Goal: Task Accomplishment & Management: Manage account settings

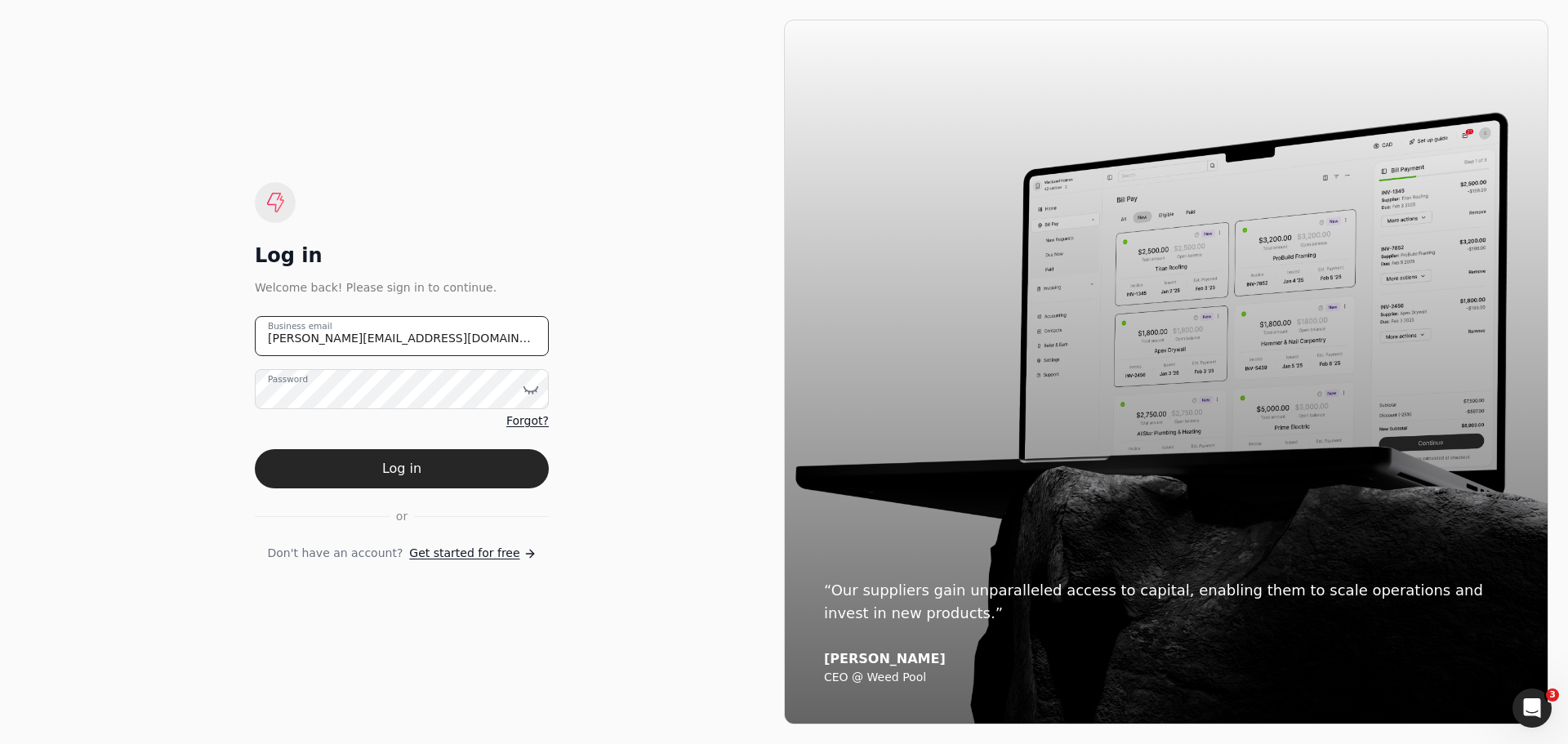
click at [426, 343] on email "[PERSON_NAME][EMAIL_ADDRESS][DOMAIN_NAME]" at bounding box center [401, 336] width 294 height 40
drag, startPoint x: 426, startPoint y: 343, endPoint x: 93, endPoint y: 338, distance: 333.0
click at [93, 338] on div "Log in Welcome back! Please sign in to continue. [PERSON_NAME][EMAIL_ADDRESS][D…" at bounding box center [402, 372] width 765 height 705
type email "[EMAIL_ADDRESS][DOMAIN_NAME]"
click at [534, 389] on icon at bounding box center [531, 389] width 16 height 16
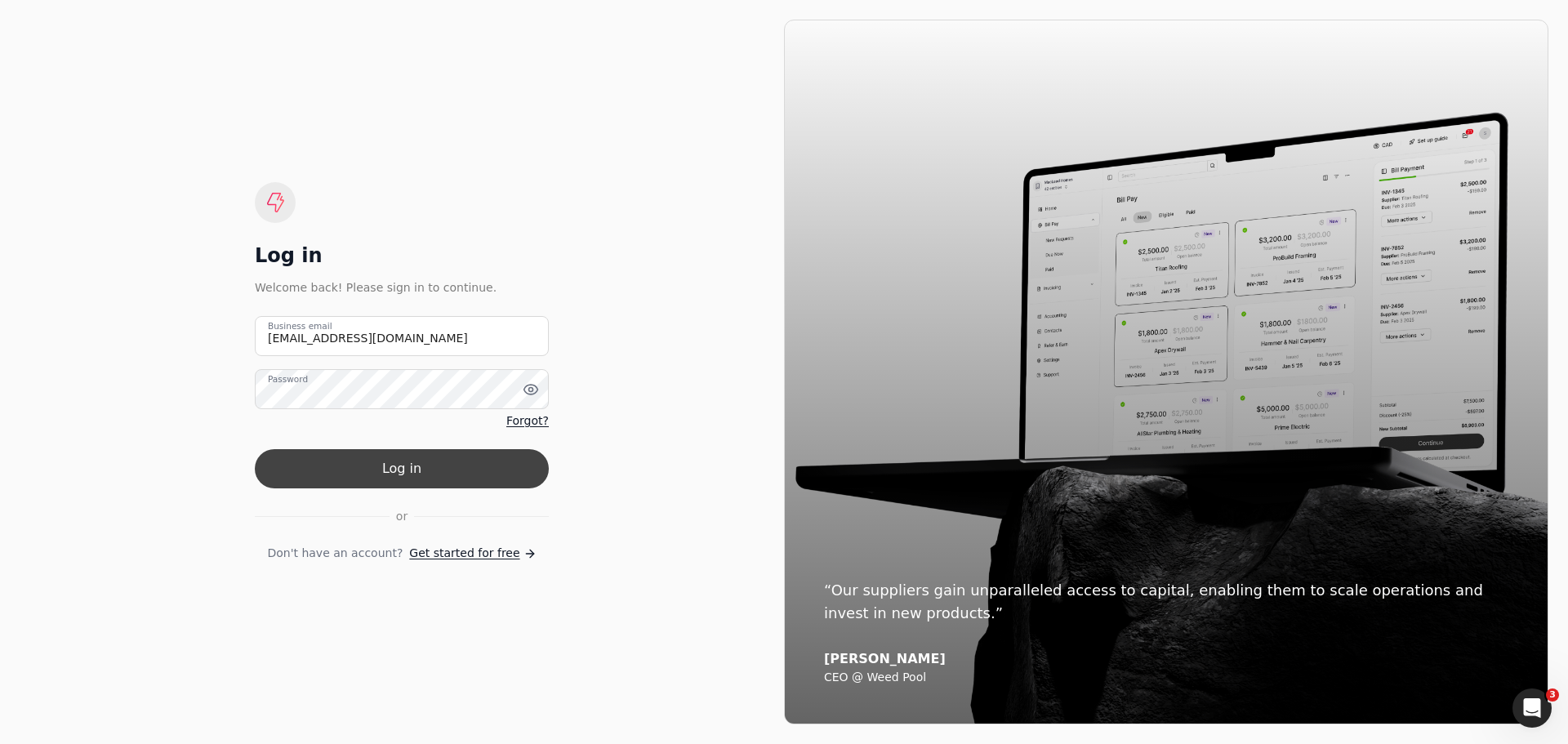
click at [522, 473] on button "Log in" at bounding box center [401, 469] width 294 height 39
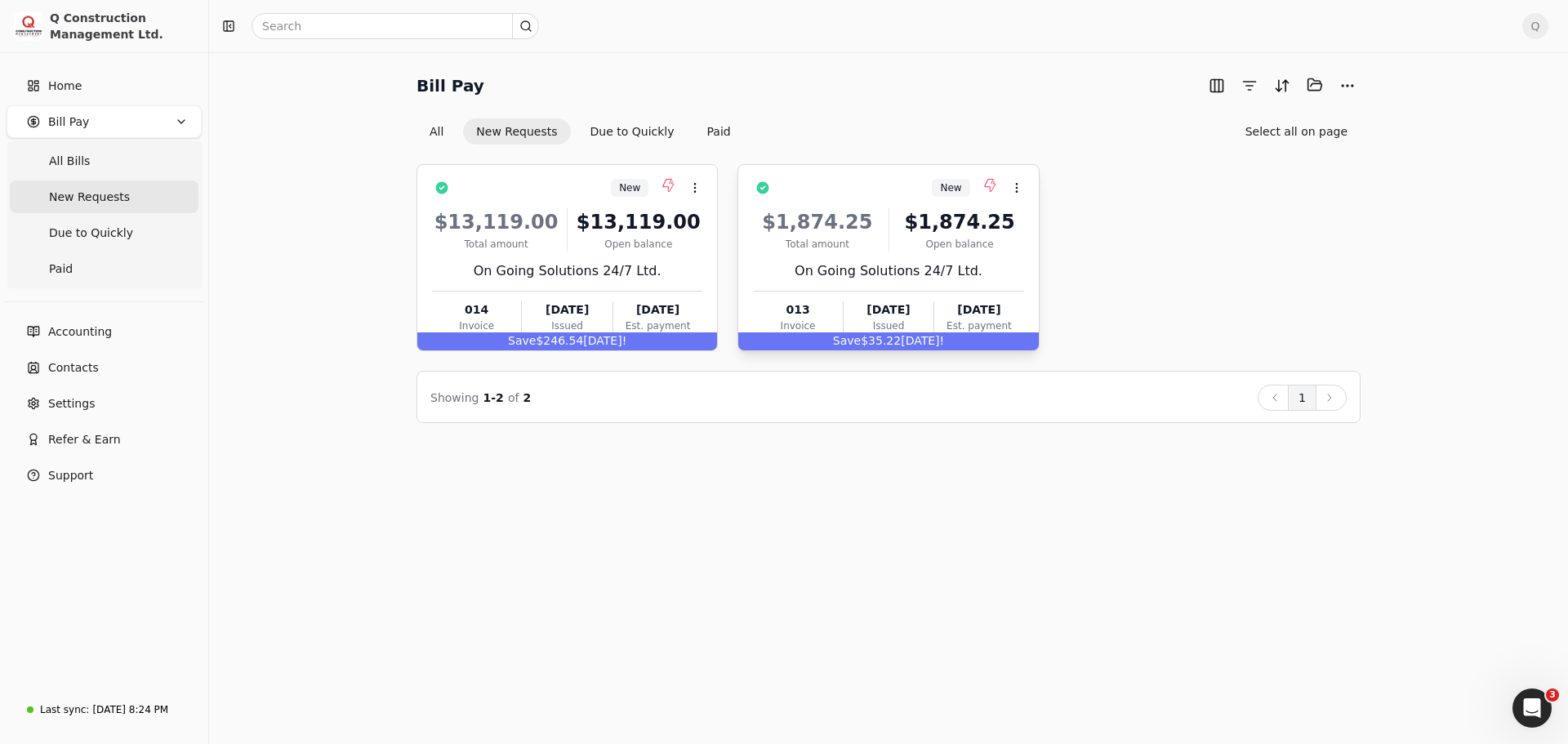
click at [882, 243] on div "$1,874.25 Total amount $1,874.25 Open balance" at bounding box center [888, 229] width 270 height 44
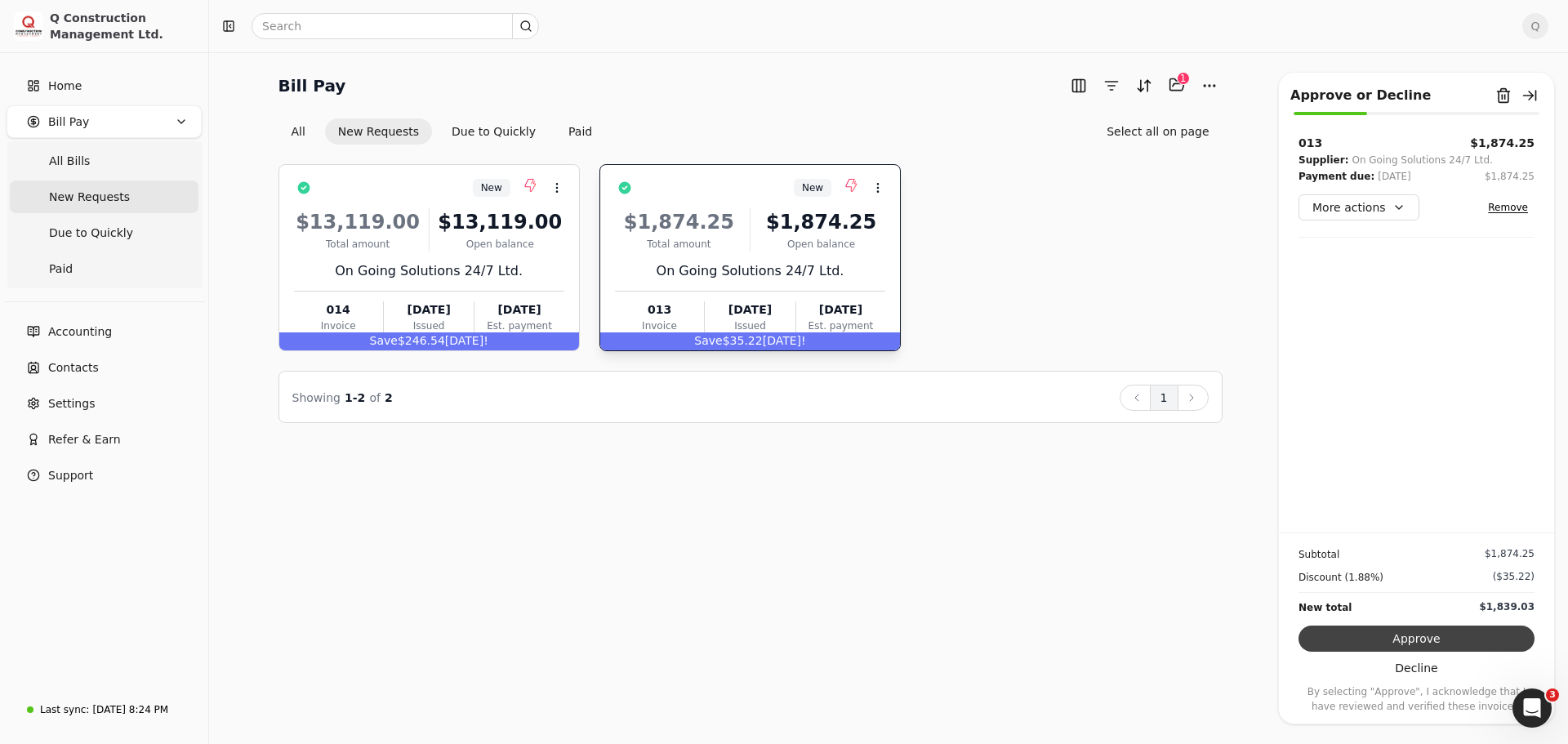
click at [1411, 641] on button "Approve" at bounding box center [1416, 639] width 236 height 26
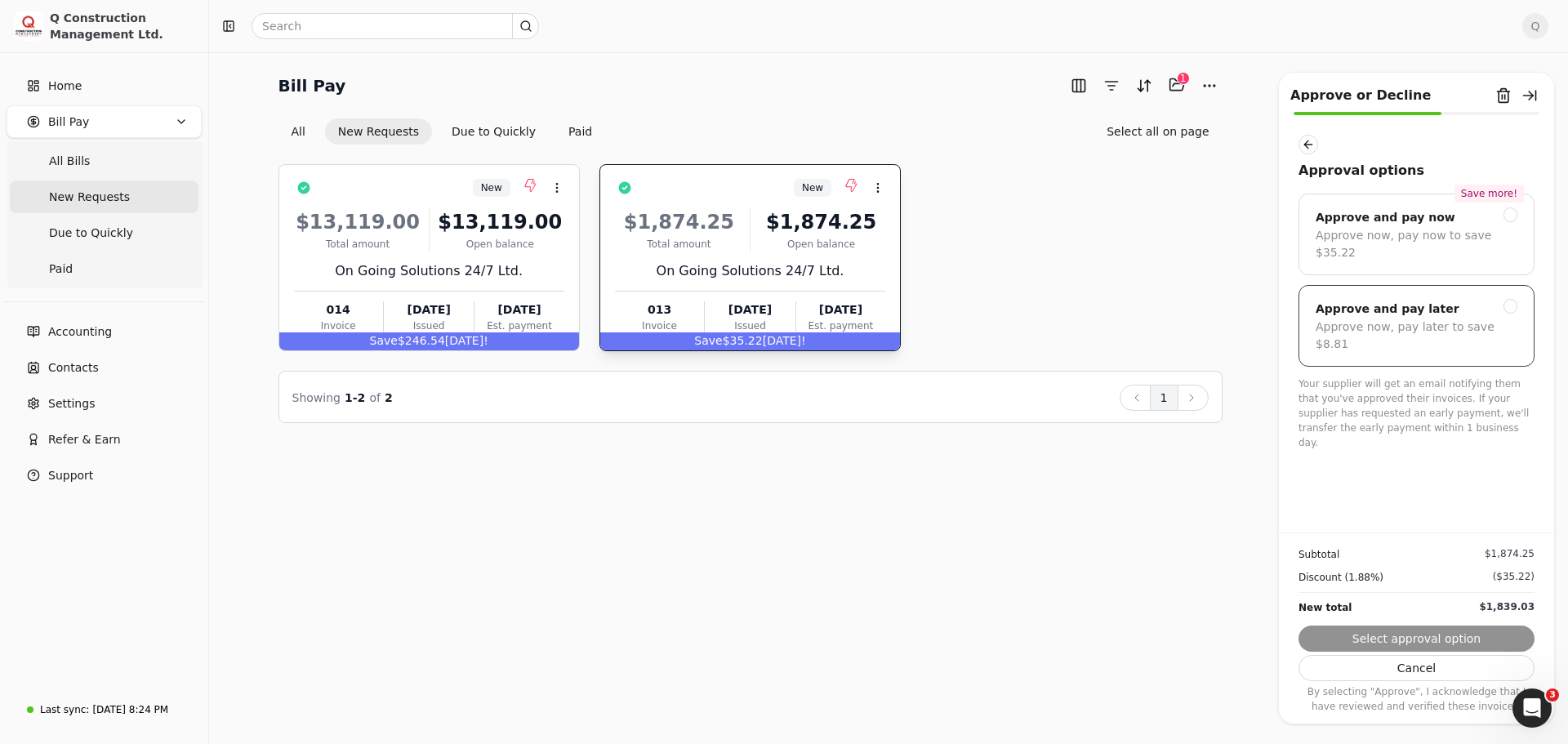
click at [1511, 299] on div at bounding box center [1511, 306] width 15 height 15
click at [1409, 640] on button "Submit approval" at bounding box center [1416, 639] width 236 height 26
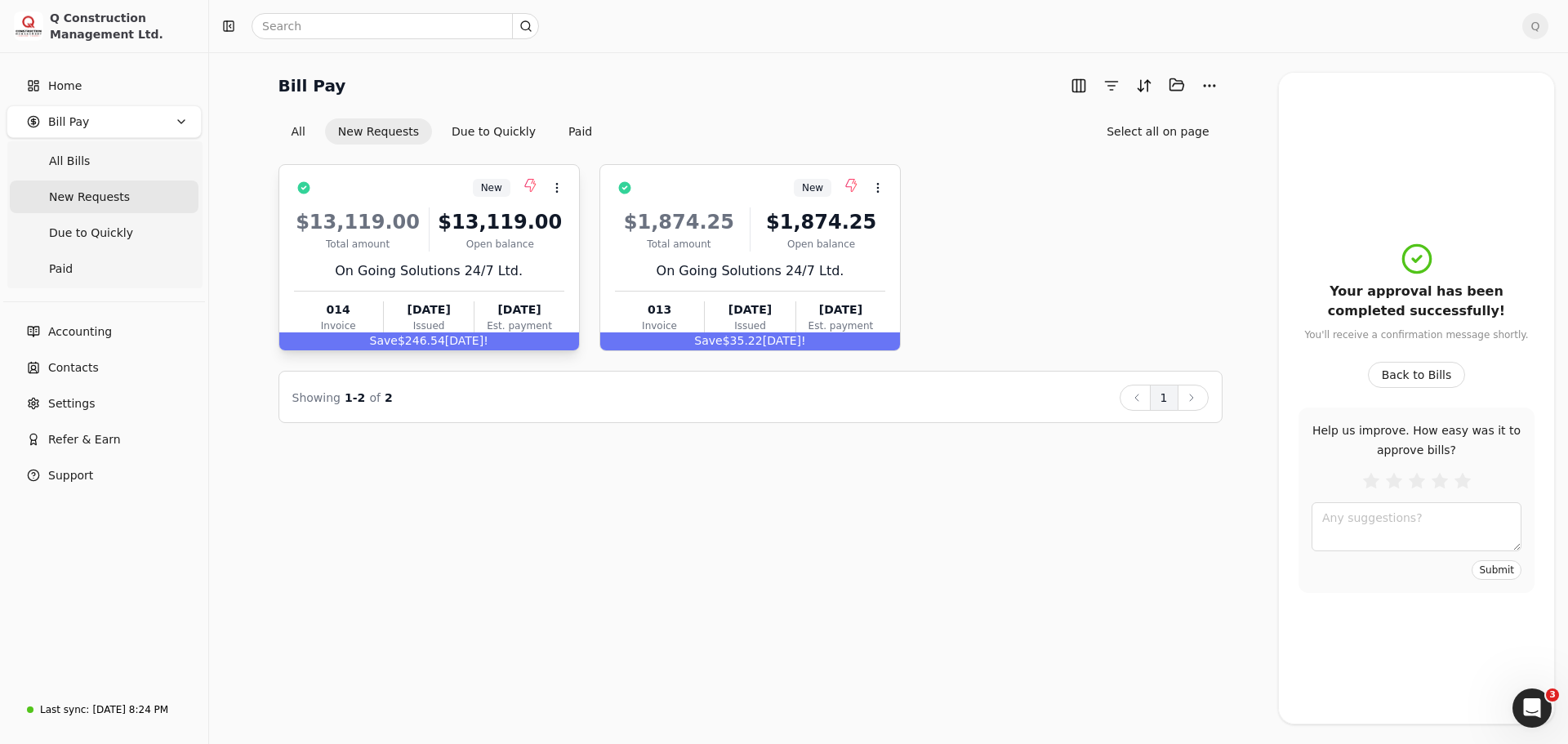
click at [547, 257] on div "$13,119.00 Total amount $13,119.00 Open balance On Going Solutions 24/7 Ltd. 01…" at bounding box center [429, 267] width 270 height 140
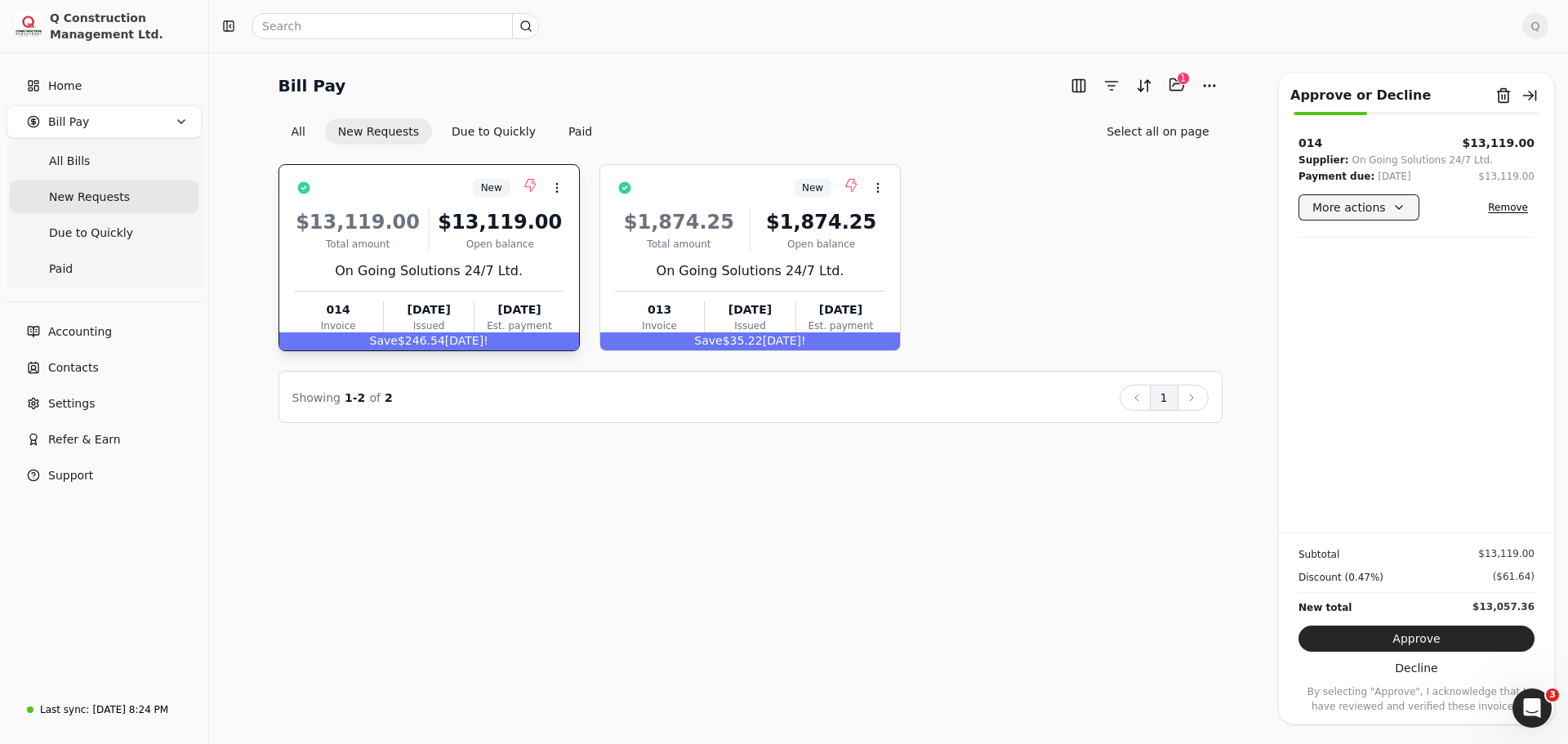
click at [1391, 209] on button "More actions" at bounding box center [1359, 207] width 121 height 26
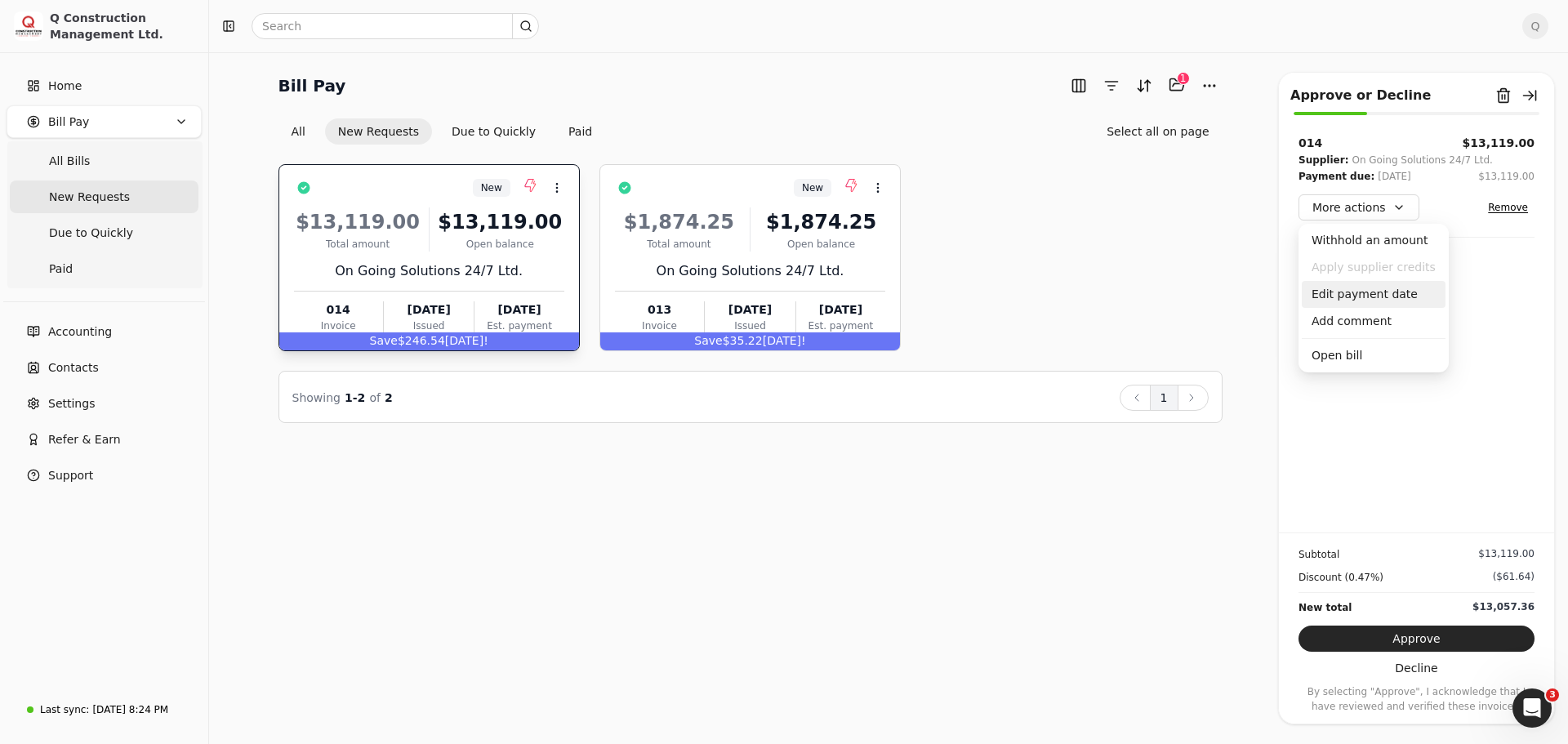
click at [1373, 293] on div "Edit payment date" at bounding box center [1374, 294] width 144 height 27
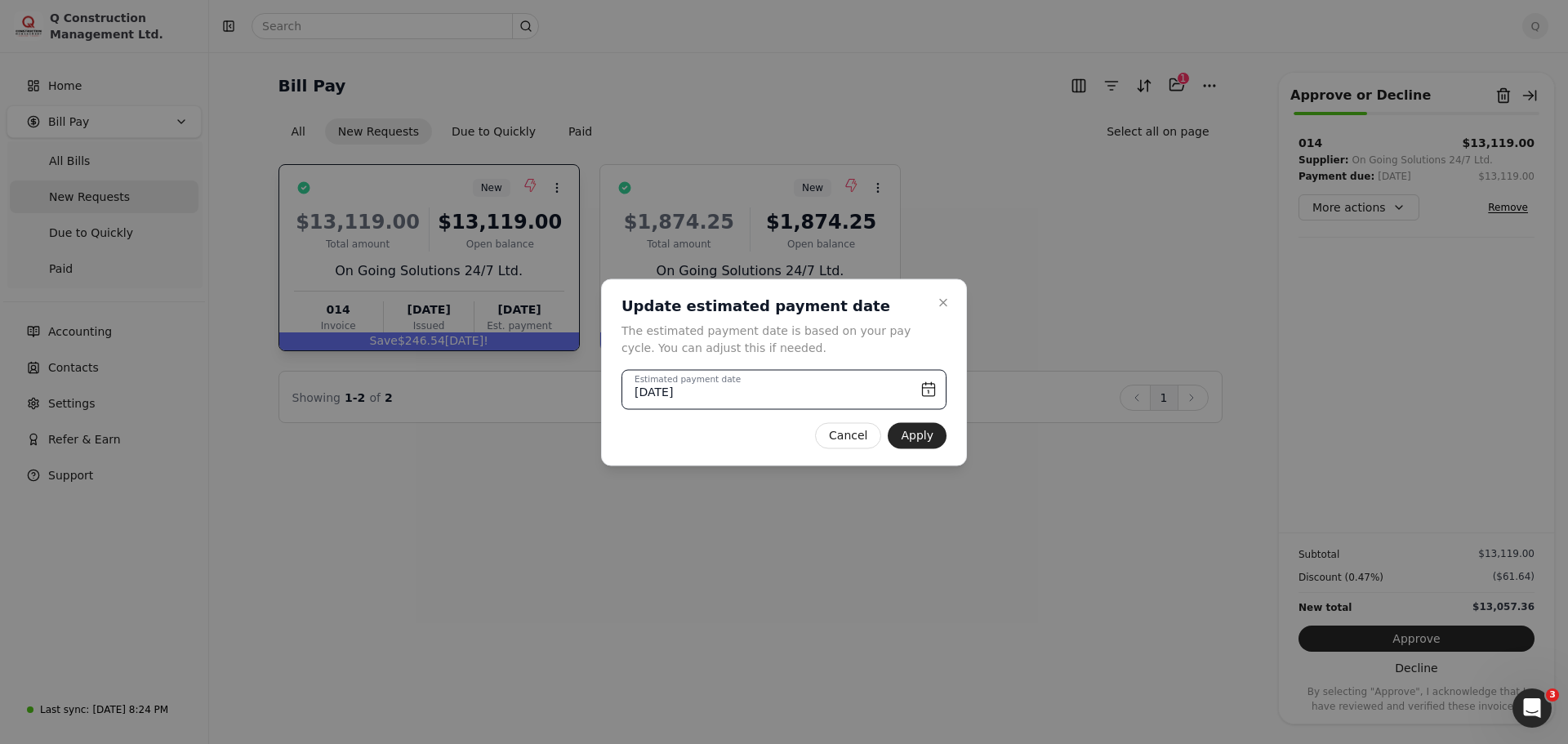
click at [926, 387] on input "[DATE]" at bounding box center [784, 389] width 325 height 40
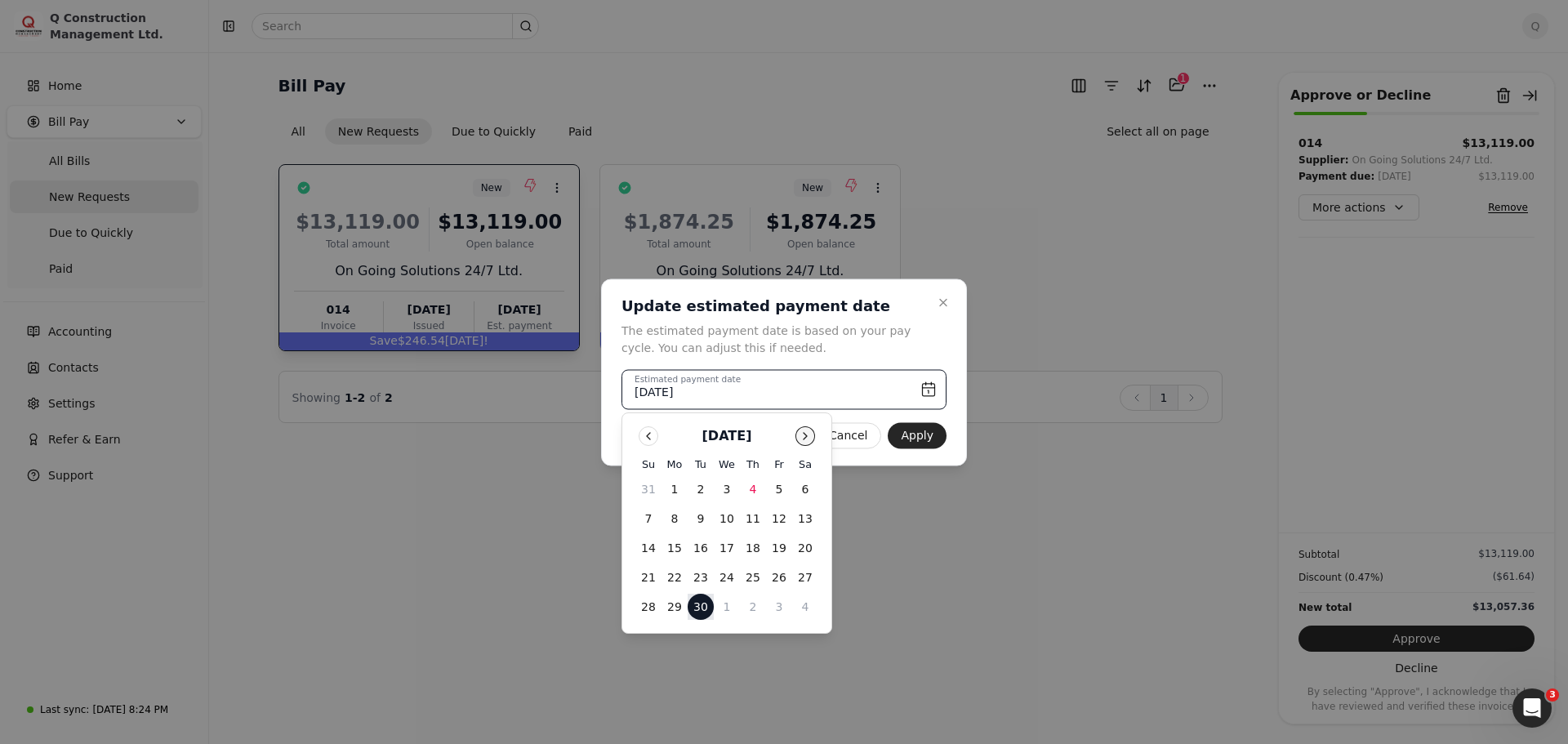
click at [805, 435] on button "Go to next month" at bounding box center [805, 435] width 20 height 20
click at [676, 521] on button "6" at bounding box center [675, 519] width 26 height 26
type input "[DATE]"
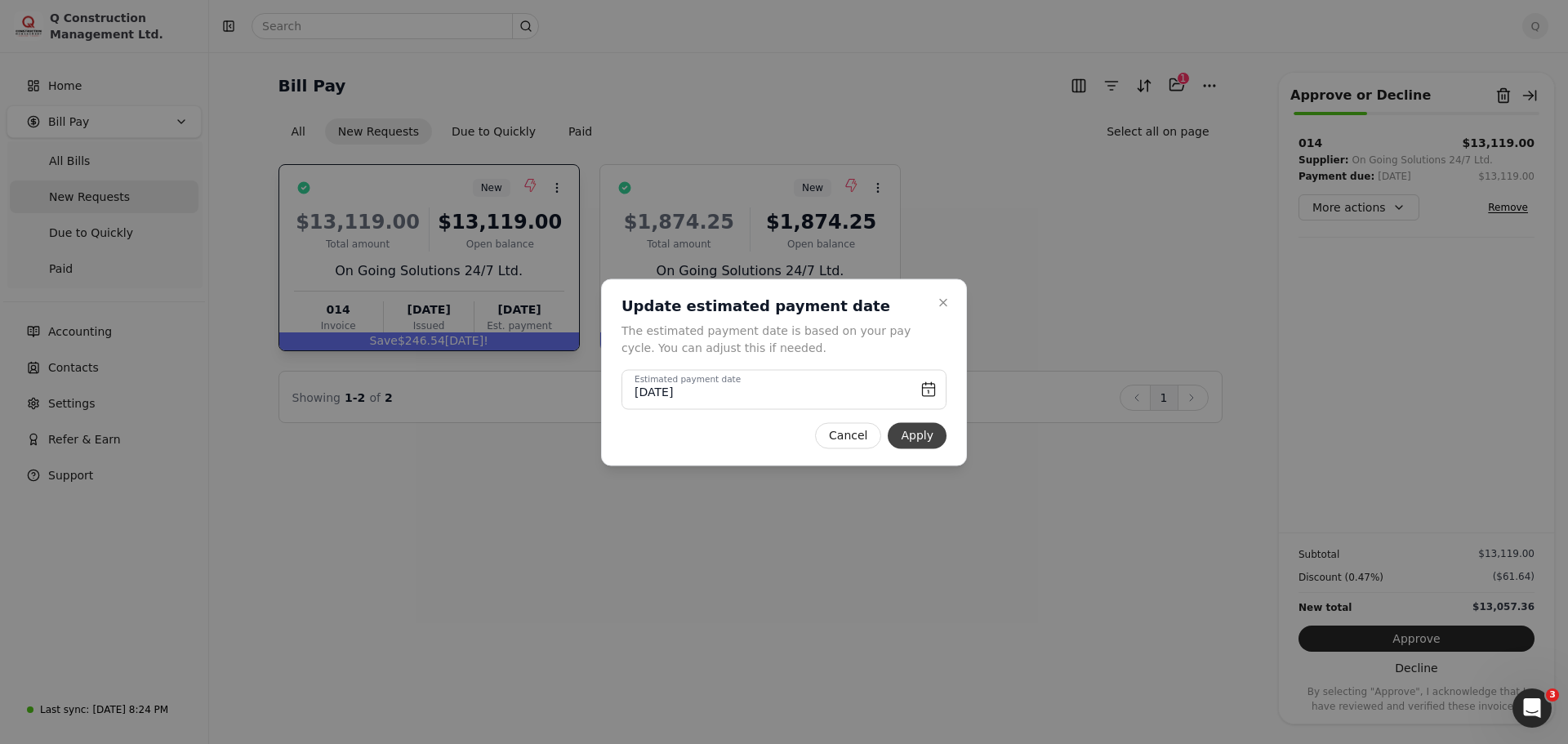
click at [928, 434] on button "Apply" at bounding box center [917, 435] width 59 height 26
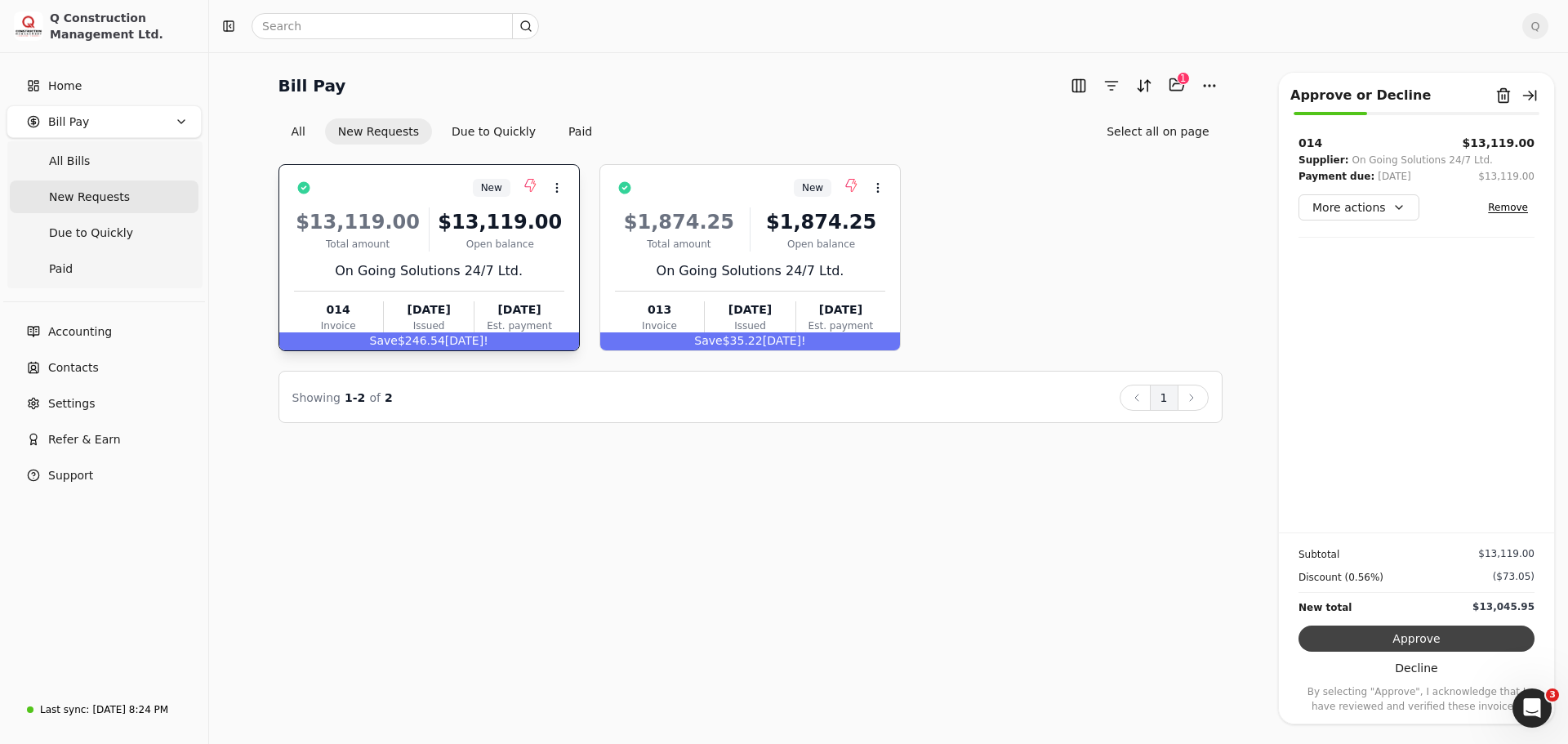
click at [1409, 639] on button "Approve" at bounding box center [1416, 639] width 236 height 26
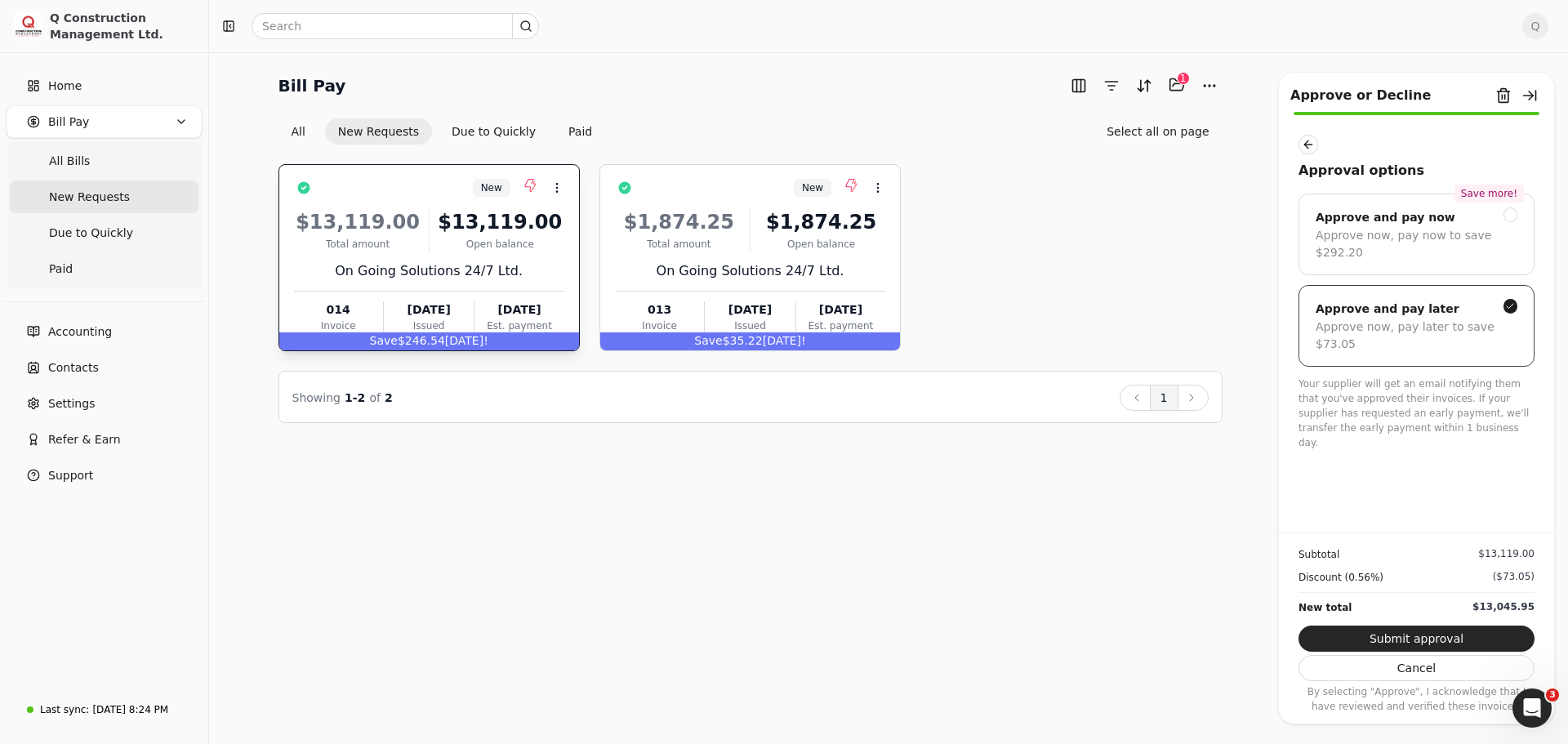
click at [1381, 319] on div "Approve now, pay later to save $73.05" at bounding box center [1416, 336] width 201 height 34
click at [1401, 665] on button "Cancel" at bounding box center [1416, 668] width 236 height 26
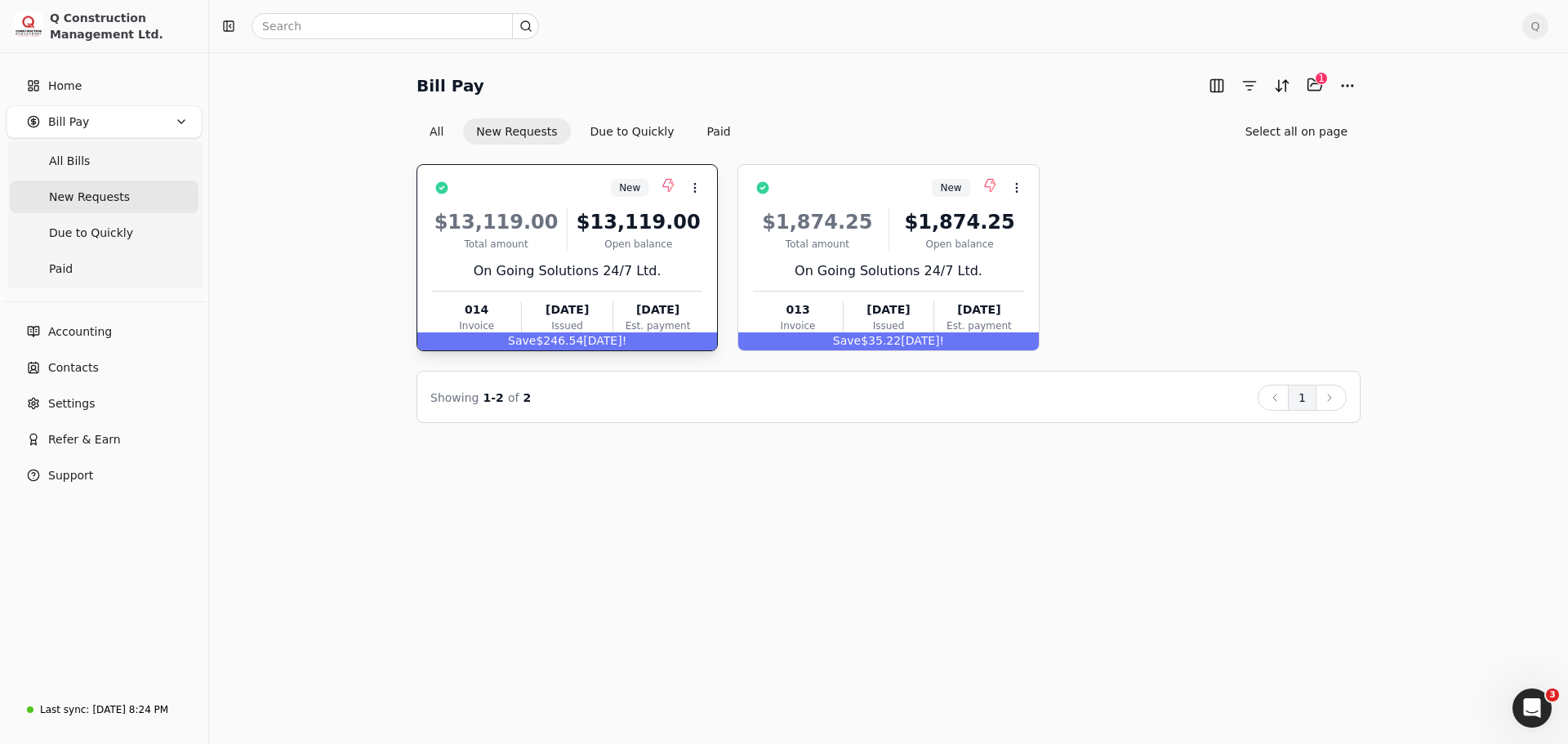
click at [690, 252] on div "$13,119.00 Total amount $13,119.00 Open balance On Going Solutions 24/7 Ltd. 01…" at bounding box center [567, 267] width 270 height 140
click at [682, 250] on div "Open balance" at bounding box center [639, 243] width 129 height 15
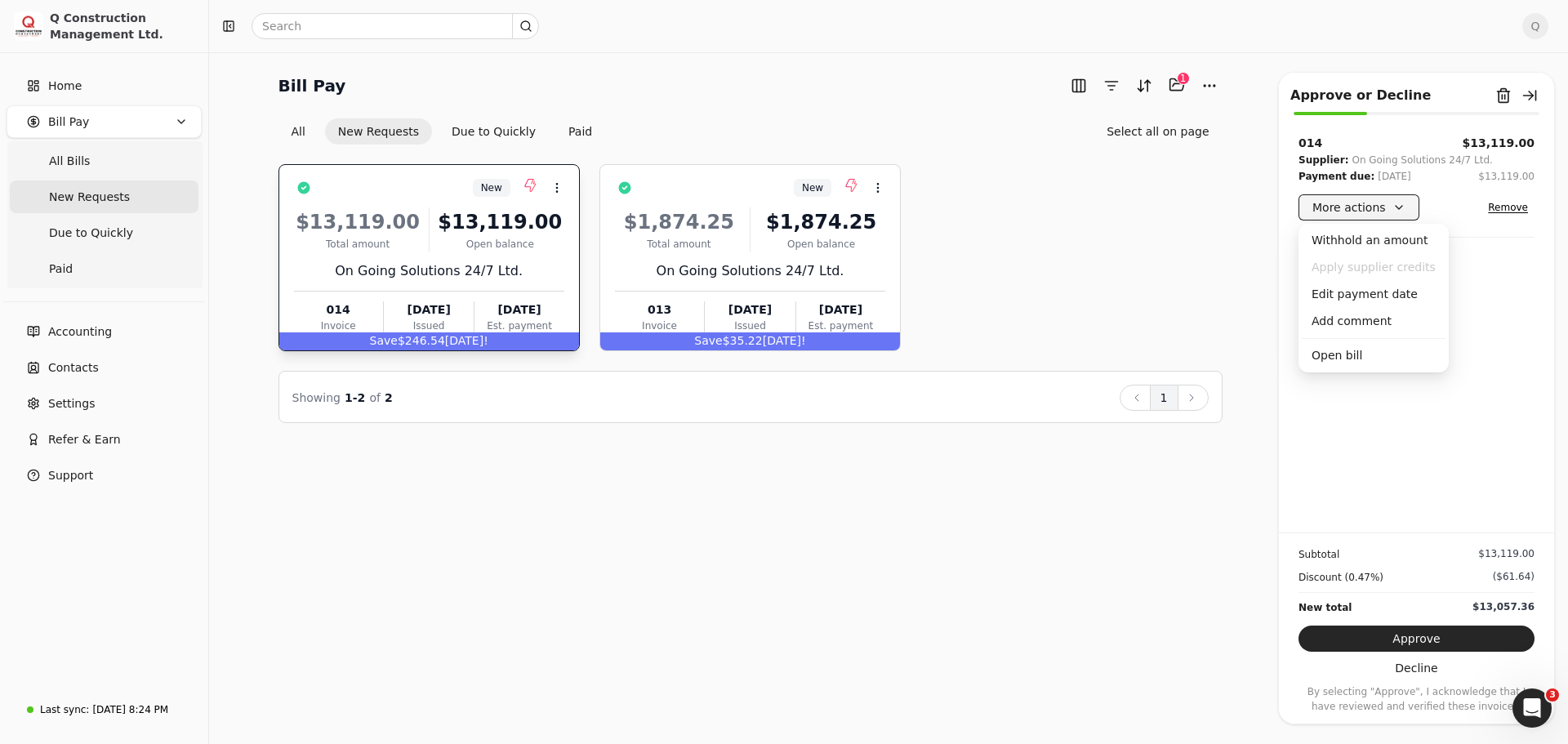
click at [1394, 210] on button "More actions" at bounding box center [1359, 207] width 121 height 26
click at [1359, 297] on div "Edit payment date" at bounding box center [1374, 294] width 144 height 27
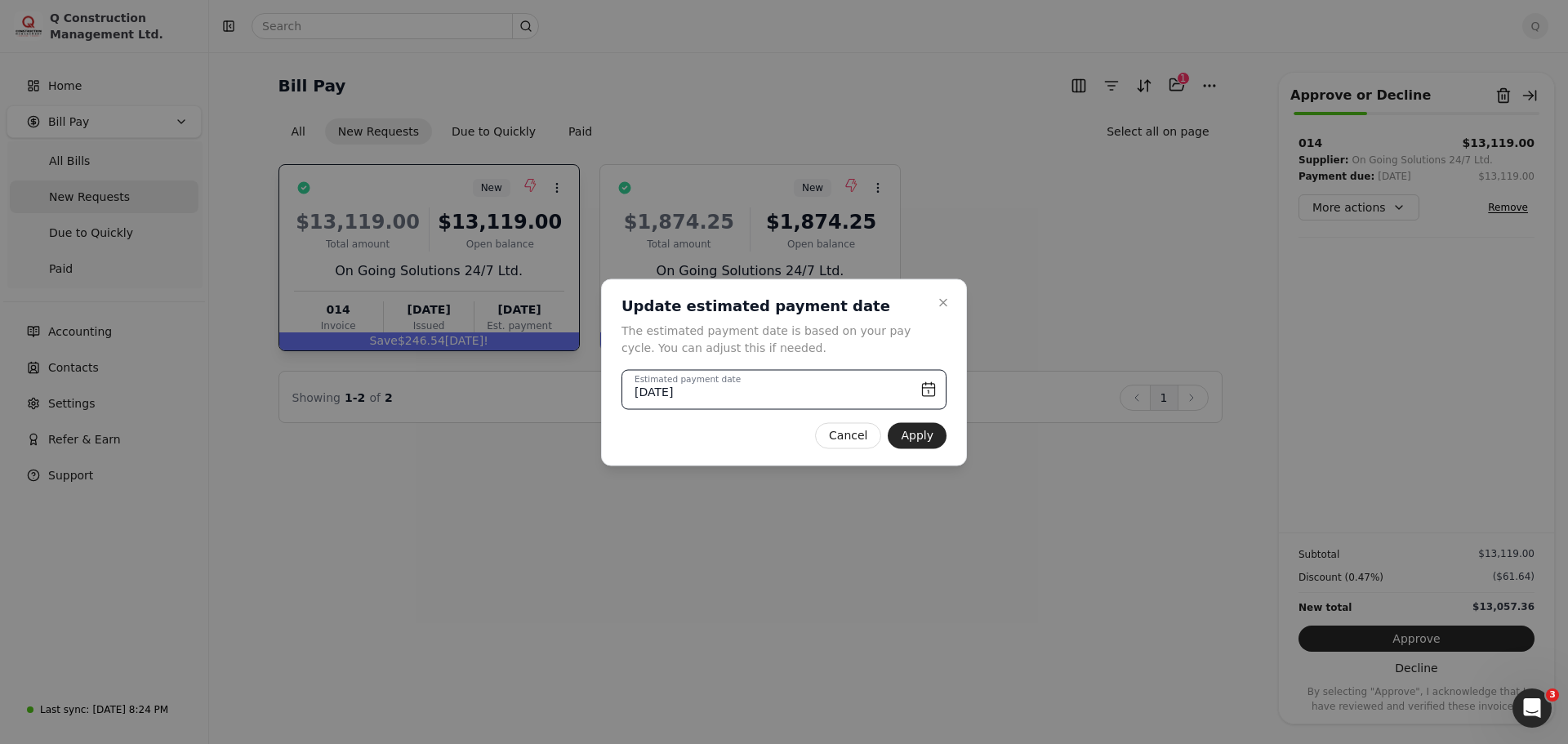
click at [928, 389] on input "[DATE]" at bounding box center [784, 389] width 325 height 40
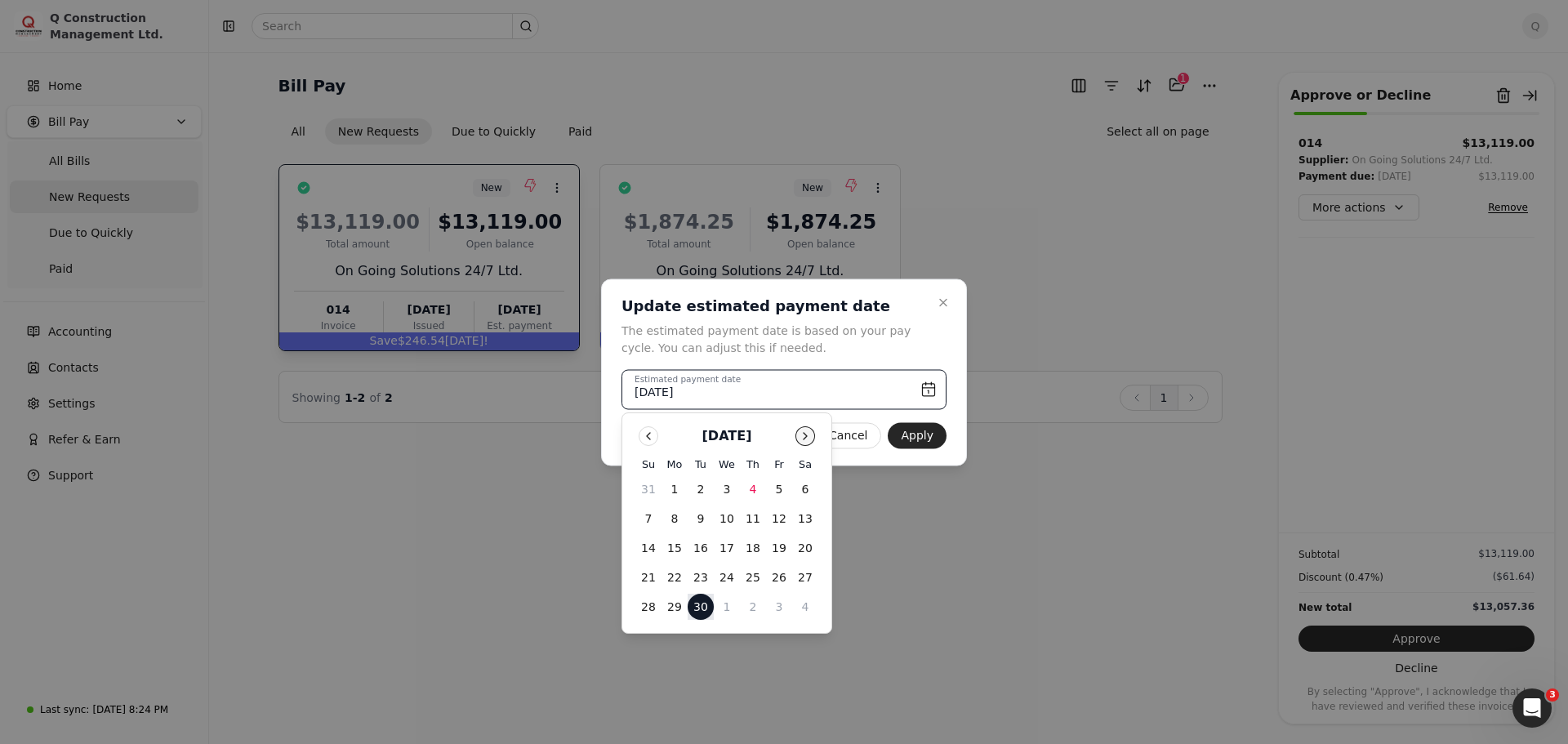
click at [802, 436] on button "Go to next month" at bounding box center [805, 435] width 20 height 20
click at [667, 518] on button "6" at bounding box center [675, 519] width 26 height 26
type input "[DATE]"
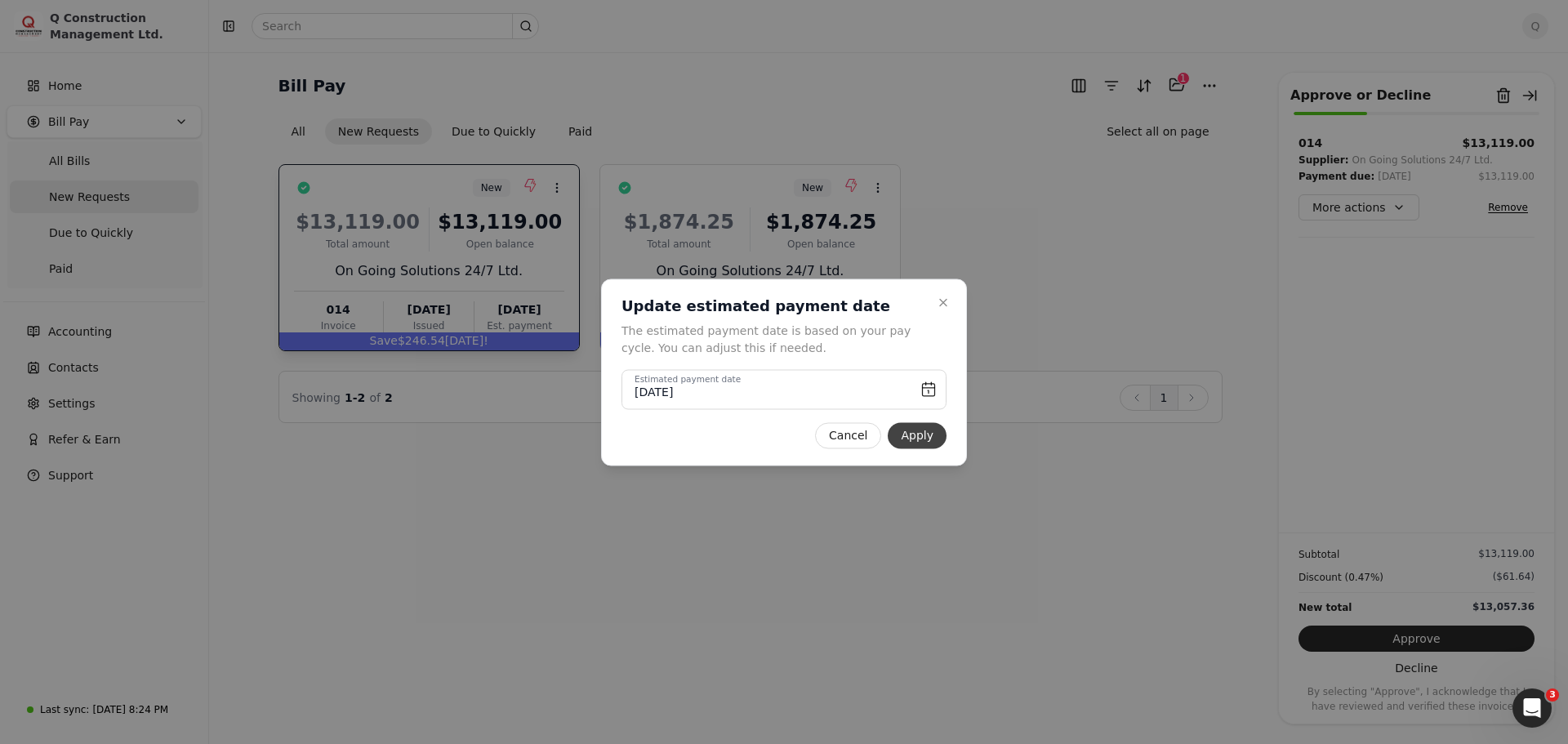
click at [923, 441] on button "Apply" at bounding box center [917, 435] width 59 height 26
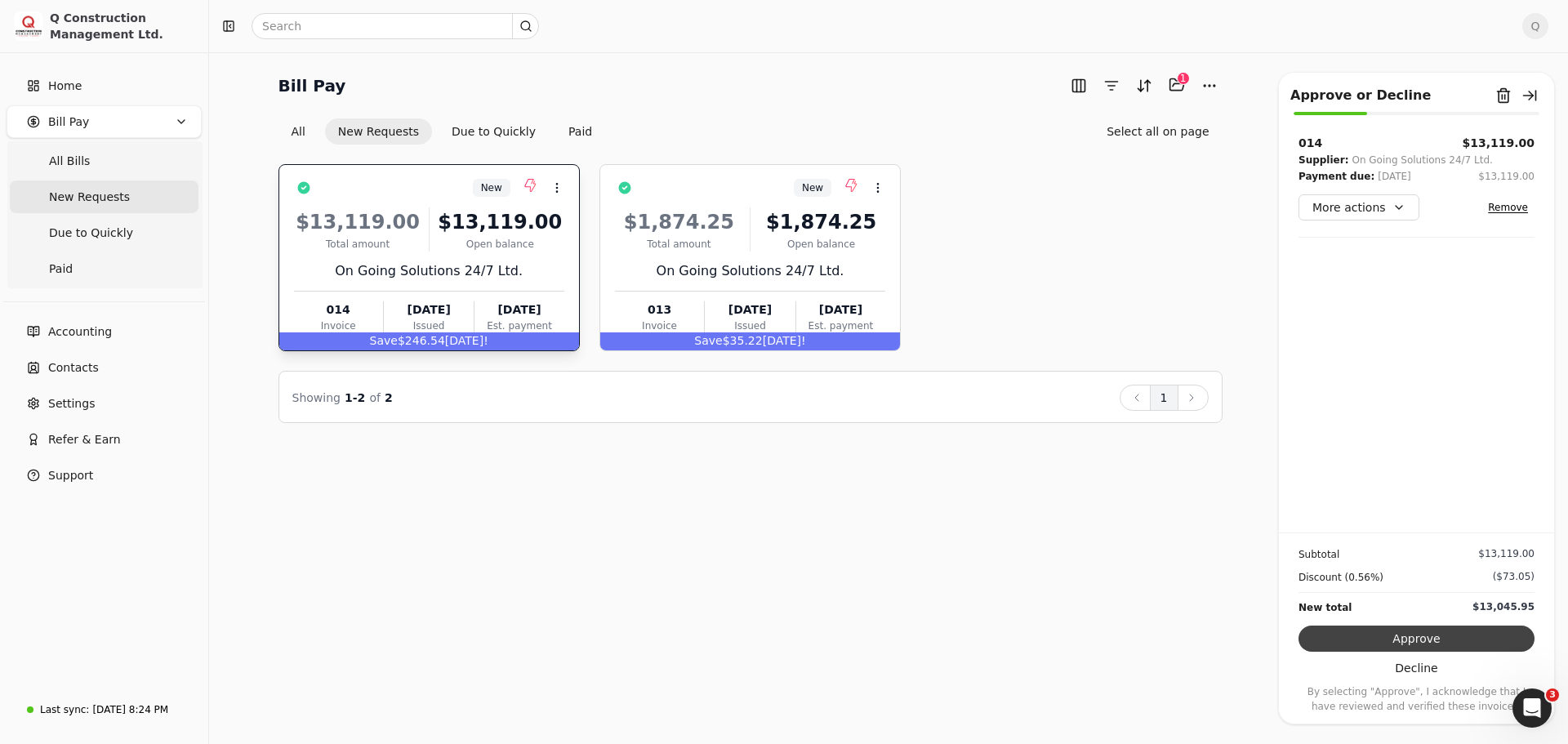
click at [1428, 640] on button "Approve" at bounding box center [1416, 639] width 236 height 26
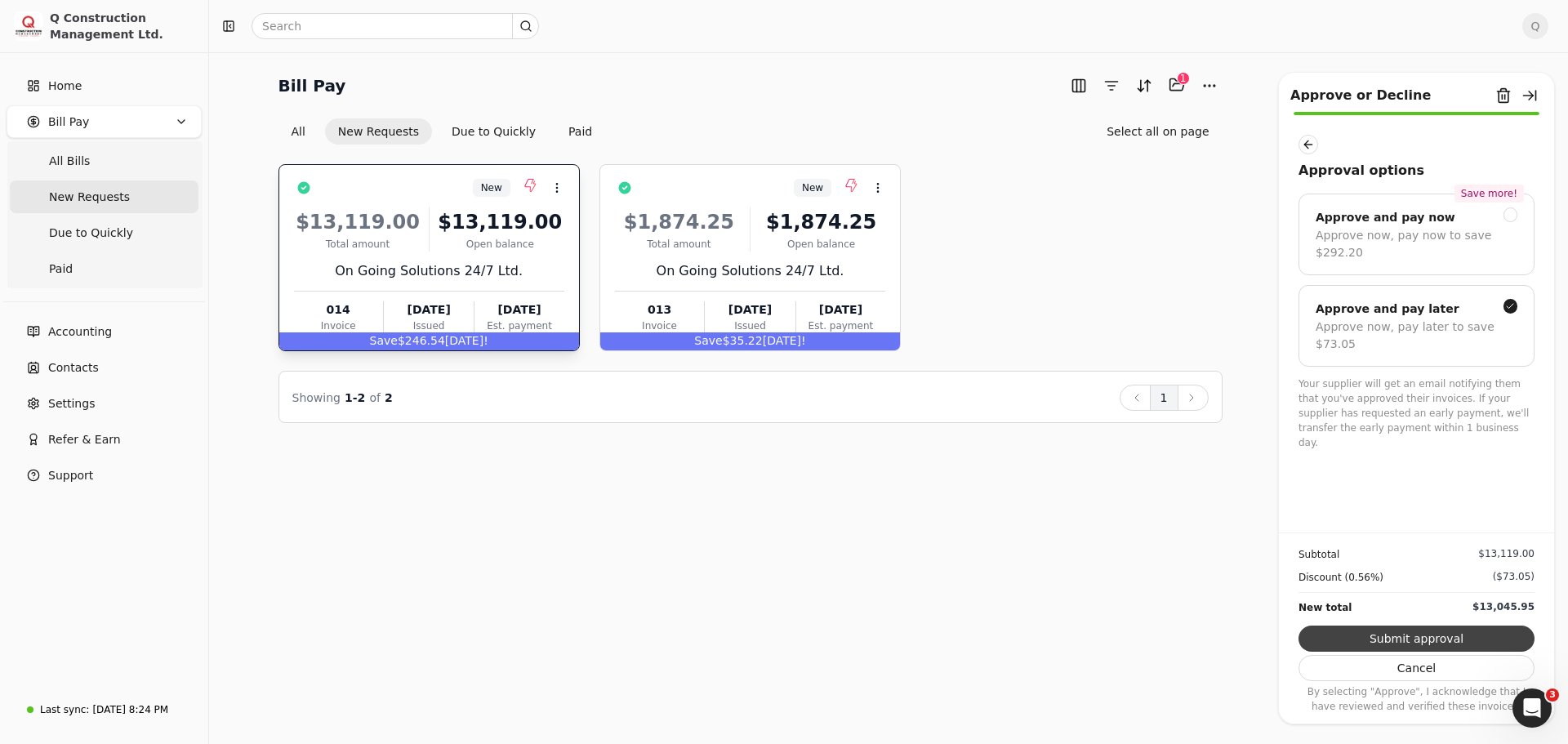
click at [1405, 643] on button "Submit approval" at bounding box center [1416, 639] width 236 height 26
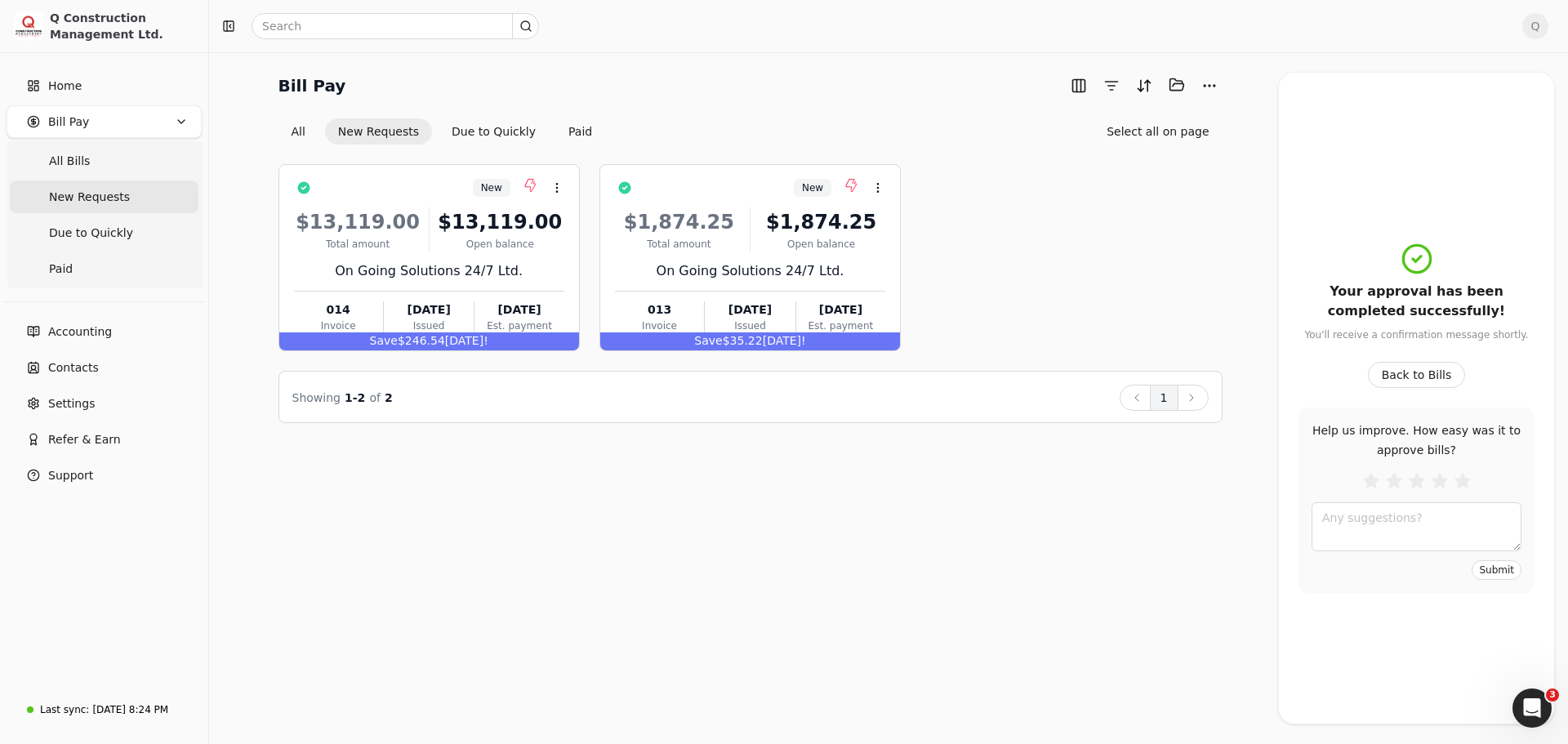
click at [93, 124] on Pay "Bill Pay" at bounding box center [105, 122] width 195 height 33
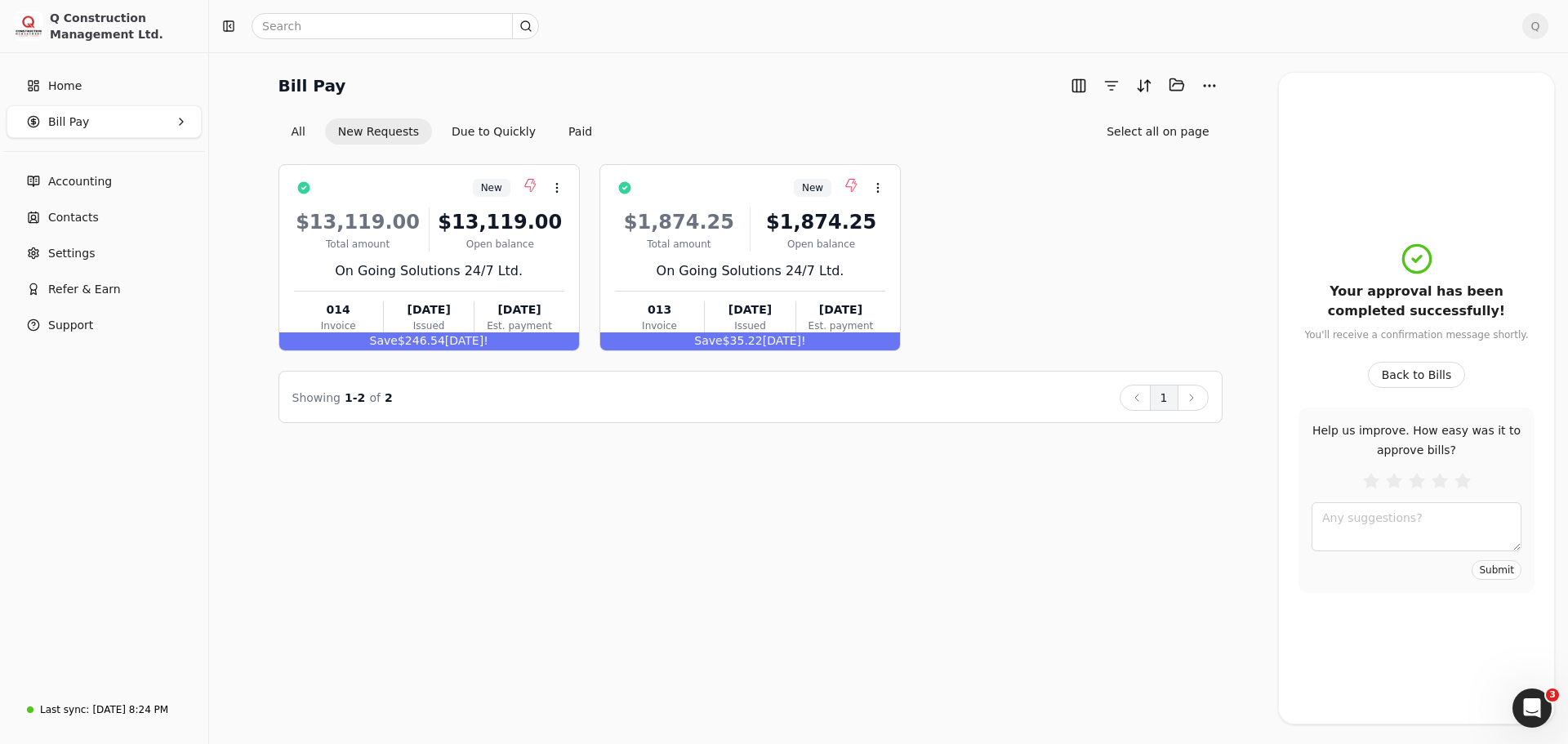
click at [93, 124] on Pay "Bill Pay" at bounding box center [105, 122] width 195 height 33
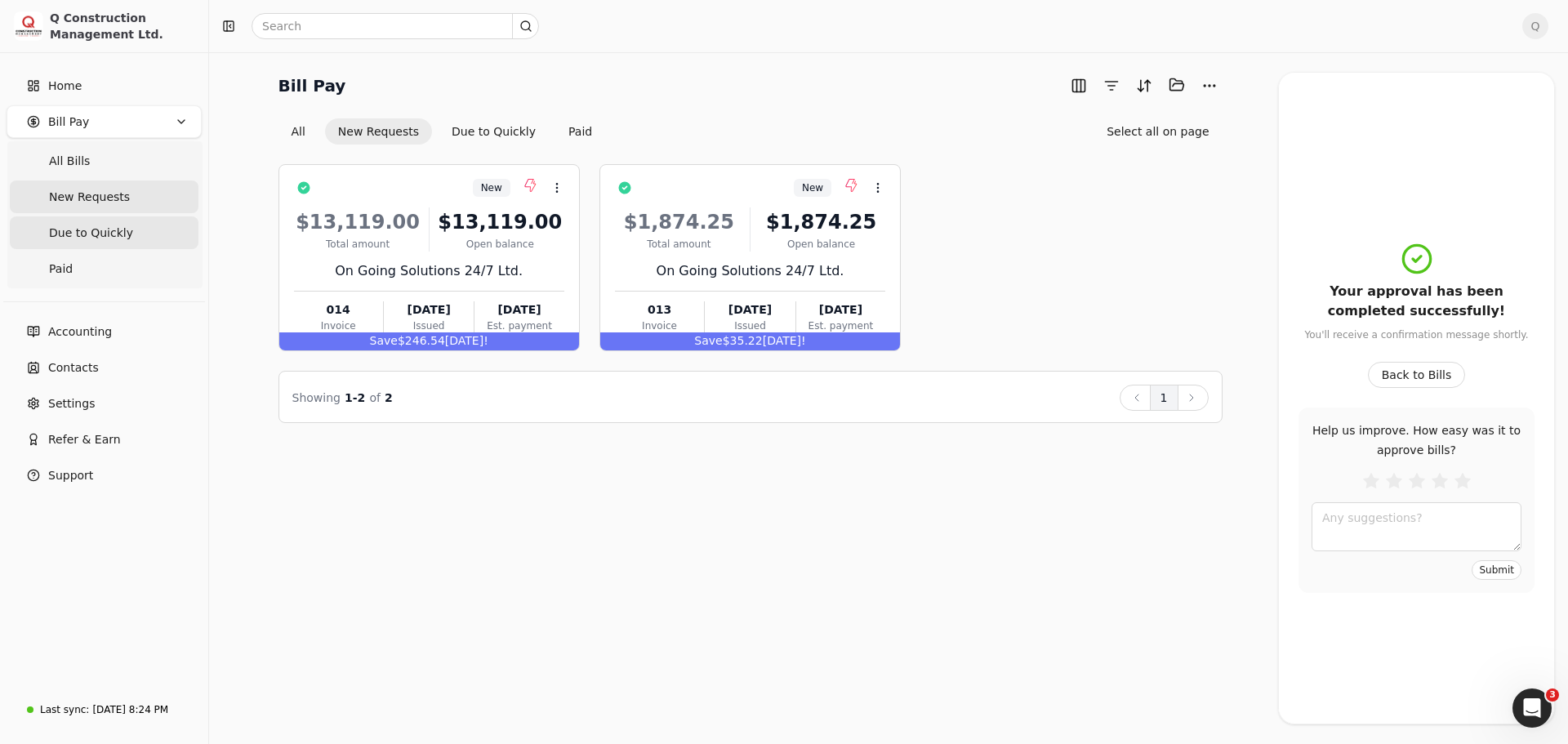
click at [83, 232] on span "Due to Quickly" at bounding box center [91, 233] width 84 height 17
